Goal: Task Accomplishment & Management: Manage account settings

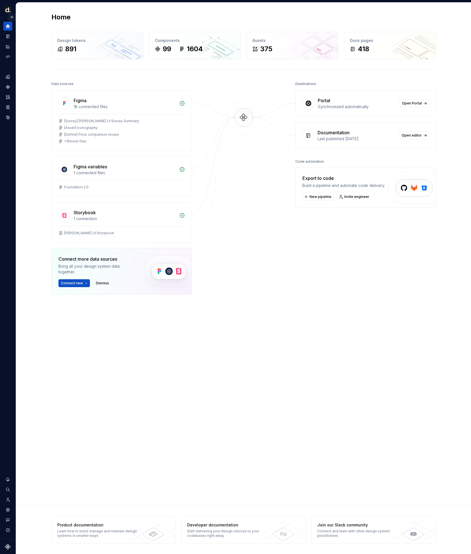
click at [13, 16] on button "Expand sidebar" at bounding box center [12, 17] width 8 height 8
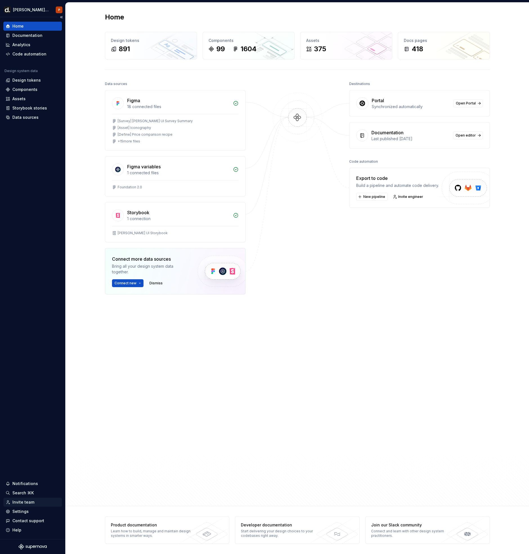
click at [18, 502] on div "Invite team" at bounding box center [23, 502] width 22 height 6
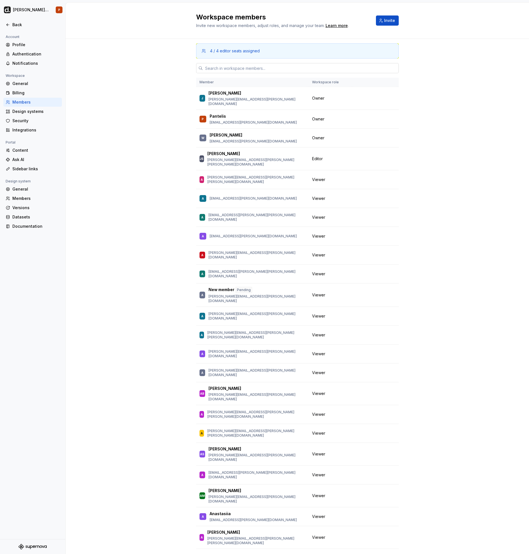
click at [249, 66] on input "text" at bounding box center [301, 68] width 196 height 10
paste input "[EMAIL_ADDRESS][PERSON_NAME][DOMAIN_NAME]"
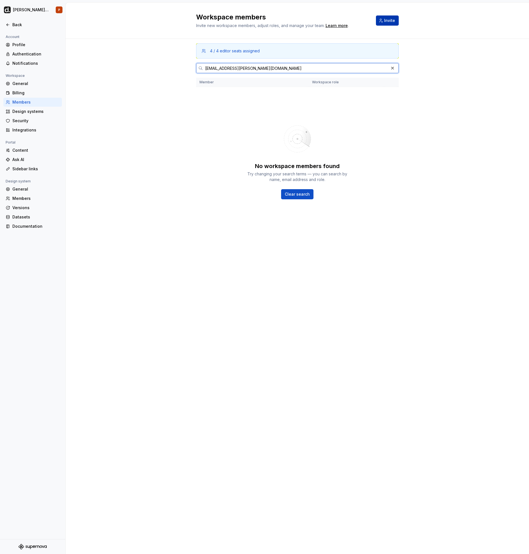
type input "[EMAIL_ADDRESS][PERSON_NAME][DOMAIN_NAME]"
click at [390, 21] on span "Invite" at bounding box center [389, 21] width 11 height 6
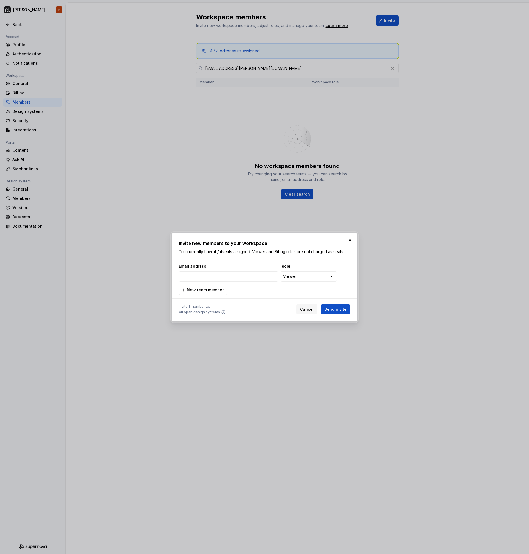
type input "[EMAIL_ADDRESS][PERSON_NAME][DOMAIN_NAME]"
click at [348, 311] on button "Send invite" at bounding box center [336, 309] width 30 height 10
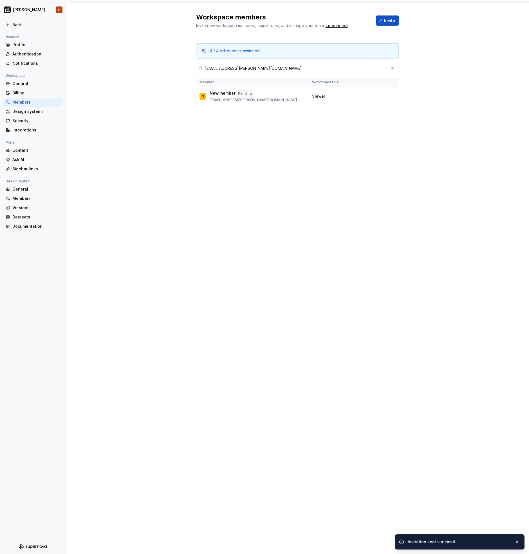
click at [445, 543] on div "Invitation sent via email." at bounding box center [459, 542] width 102 height 6
click at [19, 25] on div "Back" at bounding box center [35, 25] width 47 height 6
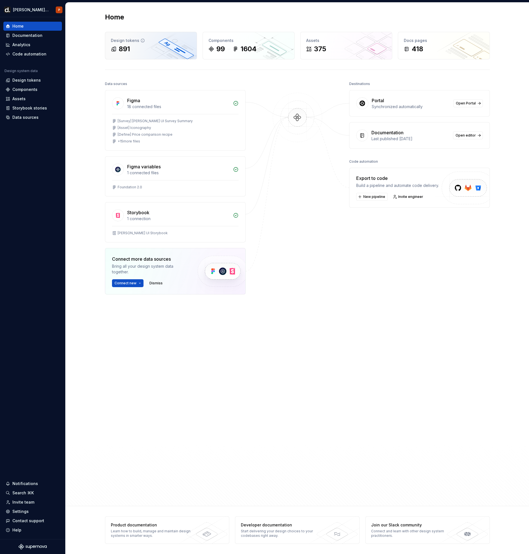
click at [140, 40] on icon at bounding box center [142, 40] width 5 height 5
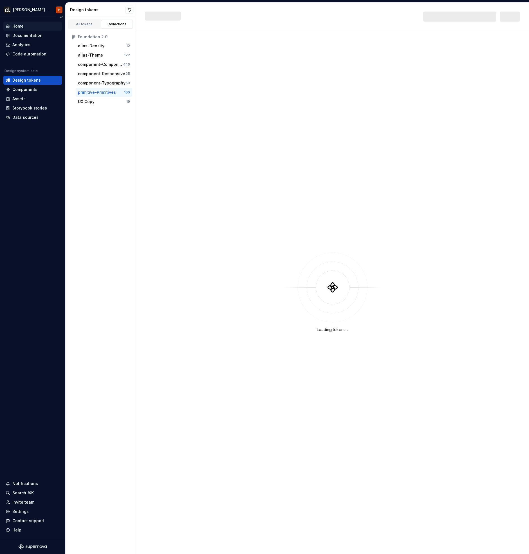
click at [22, 25] on div "Home" at bounding box center [17, 26] width 11 height 6
